Goal: Task Accomplishment & Management: Complete application form

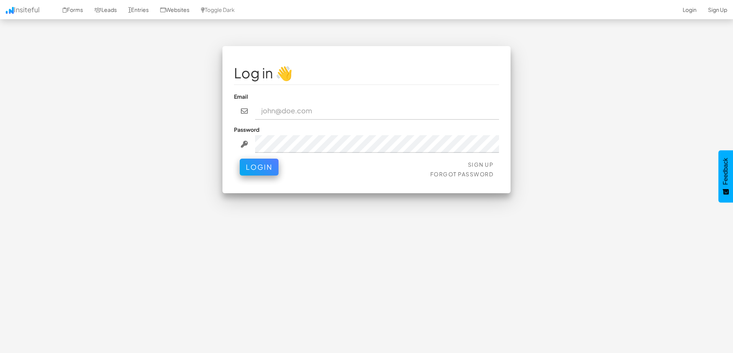
click at [421, 238] on div "Log in 👋 Email Password Sign Up Forgot Password Login < >" at bounding box center [367, 196] width 450 height 300
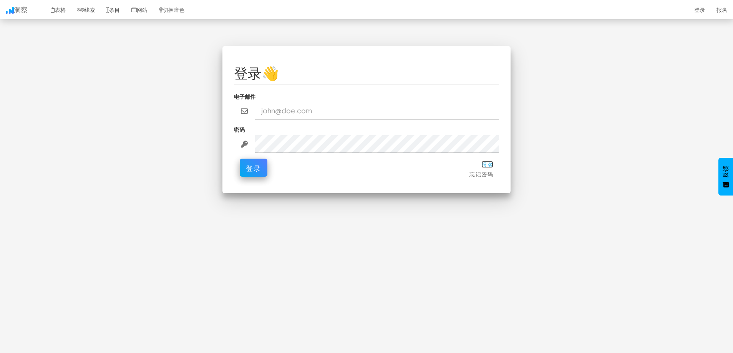
click at [488, 165] on font "报名" at bounding box center [488, 164] width 12 height 7
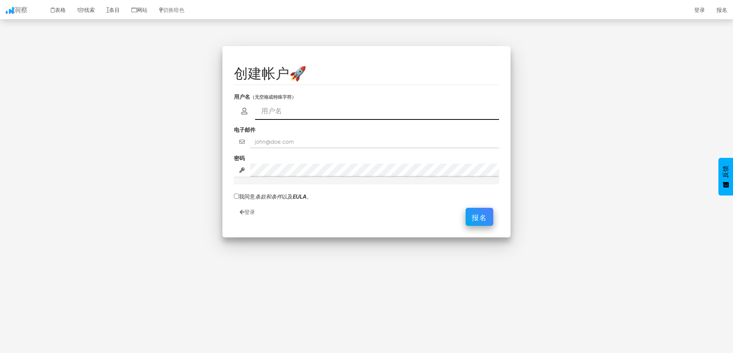
paste input "[PERSON_NAME]"
type input "[PERSON_NAME]"
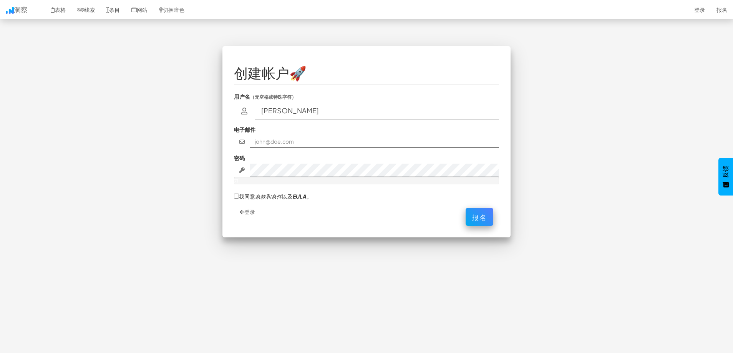
click at [270, 145] on input "text" at bounding box center [374, 141] width 249 height 13
paste input "[EMAIL_ADDRESS][DOMAIN_NAME]"
type input "[EMAIL_ADDRESS][DOMAIN_NAME]"
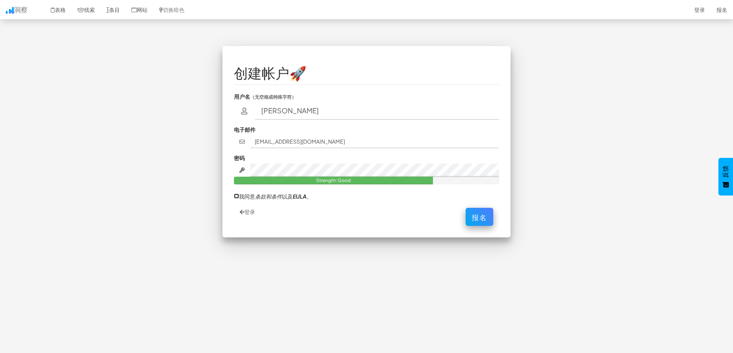
click at [236, 195] on input "我同意 条款和条件 以及 EULA 。" at bounding box center [236, 196] width 5 height 5
checkbox input "true"
click at [475, 216] on font "报名" at bounding box center [479, 215] width 15 height 9
click at [302, 111] on input "[PERSON_NAME]" at bounding box center [377, 111] width 244 height 18
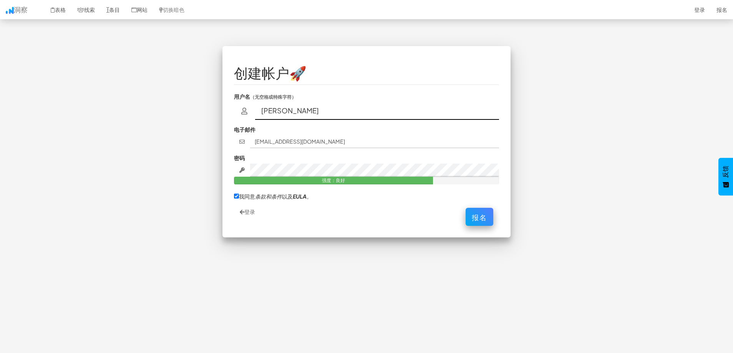
click at [298, 110] on input "[PERSON_NAME]" at bounding box center [377, 111] width 244 height 18
type input "[PERSON_NAME]"
click at [479, 216] on font "报名" at bounding box center [479, 215] width 15 height 9
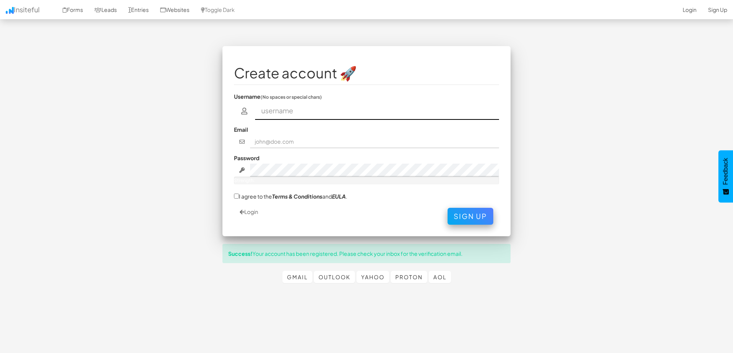
paste input "Lisa Naa"
type input "Lisa Naa"
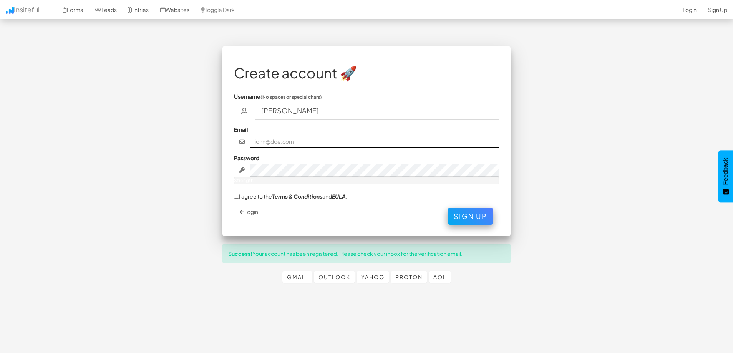
click at [283, 141] on input "text" at bounding box center [374, 141] width 249 height 13
paste input "LIsa678666@gmail.com"
type input "LIsa678666@gmail.com"
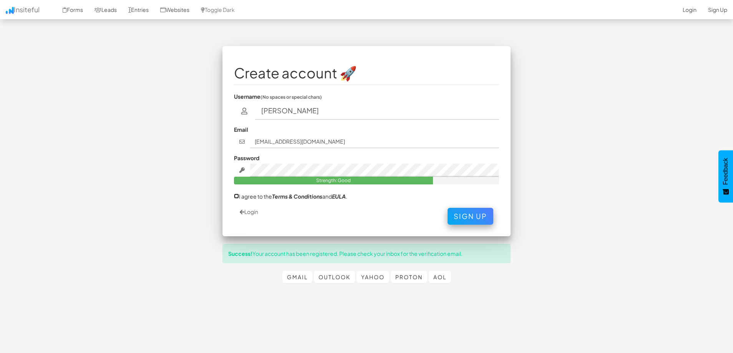
click at [236, 197] on input "I agree to the Terms & Conditions and EULA ." at bounding box center [236, 196] width 5 height 5
checkbox input "true"
click at [471, 218] on button "Sign Up" at bounding box center [471, 214] width 46 height 17
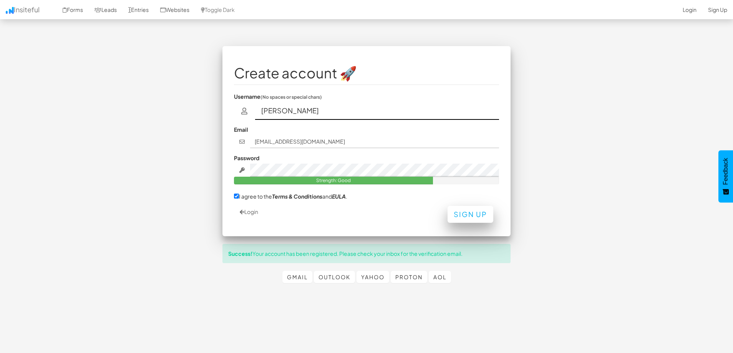
type input "[PERSON_NAME]"
click at [472, 216] on button "Sign Up" at bounding box center [471, 214] width 46 height 17
